Goal: Information Seeking & Learning: Learn about a topic

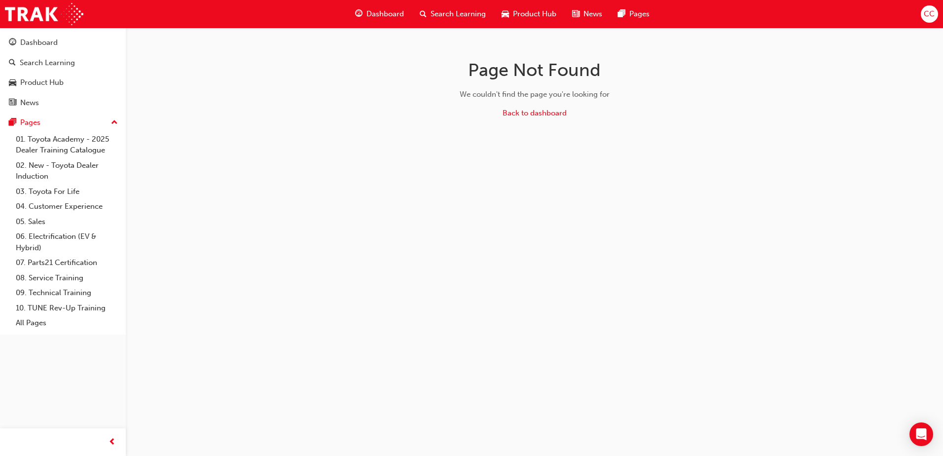
click at [455, 15] on span "Search Learning" at bounding box center [458, 13] width 55 height 11
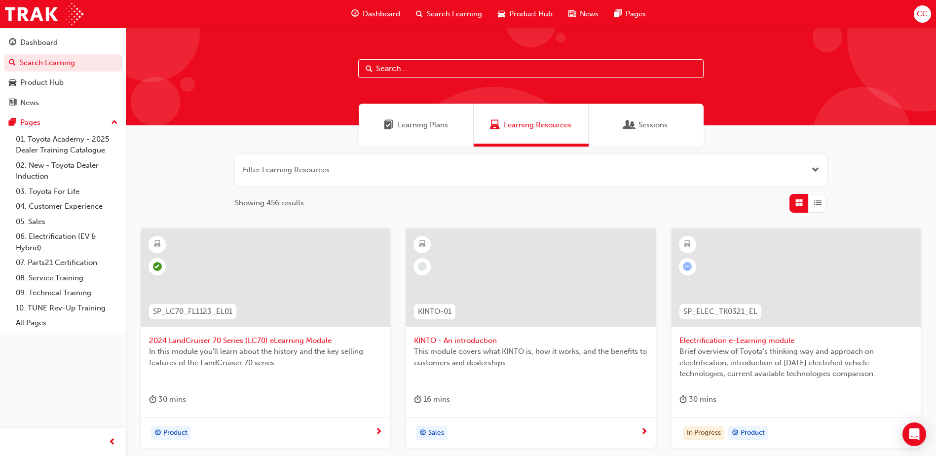
click at [636, 124] on div "Sessions" at bounding box center [646, 124] width 43 height 11
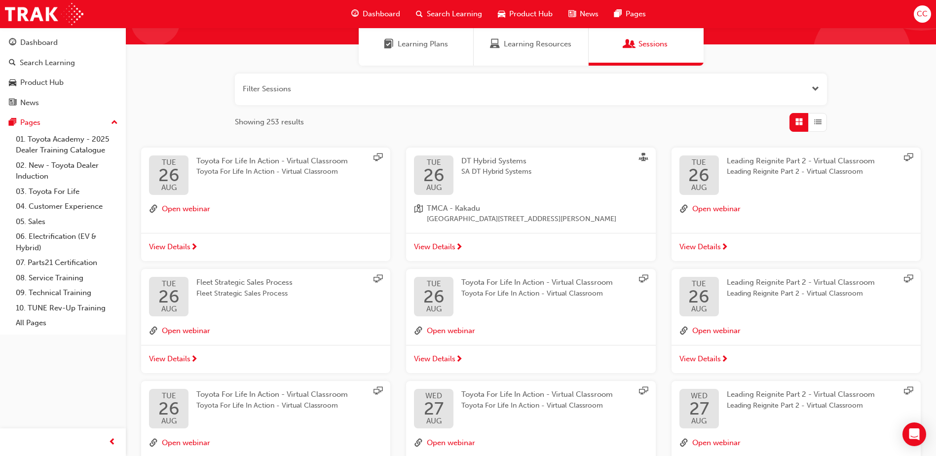
scroll to position [49, 0]
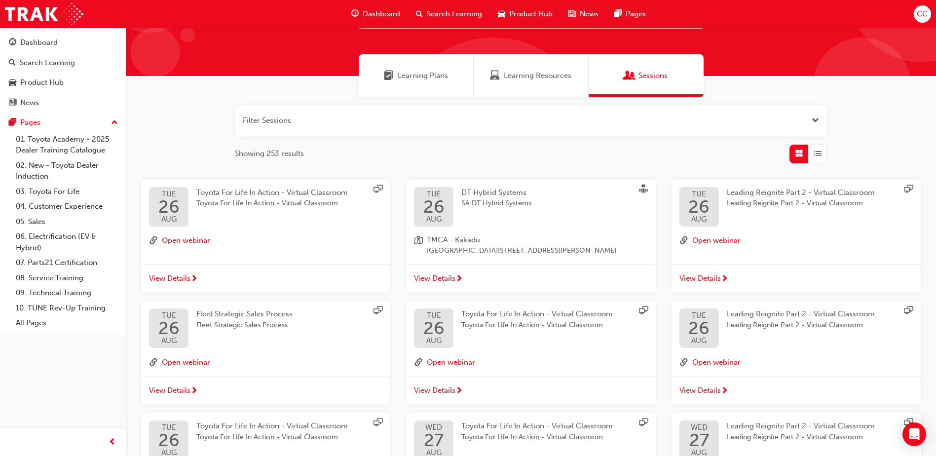
click at [453, 275] on span "View Details" at bounding box center [434, 278] width 41 height 11
